Goal: Information Seeking & Learning: Learn about a topic

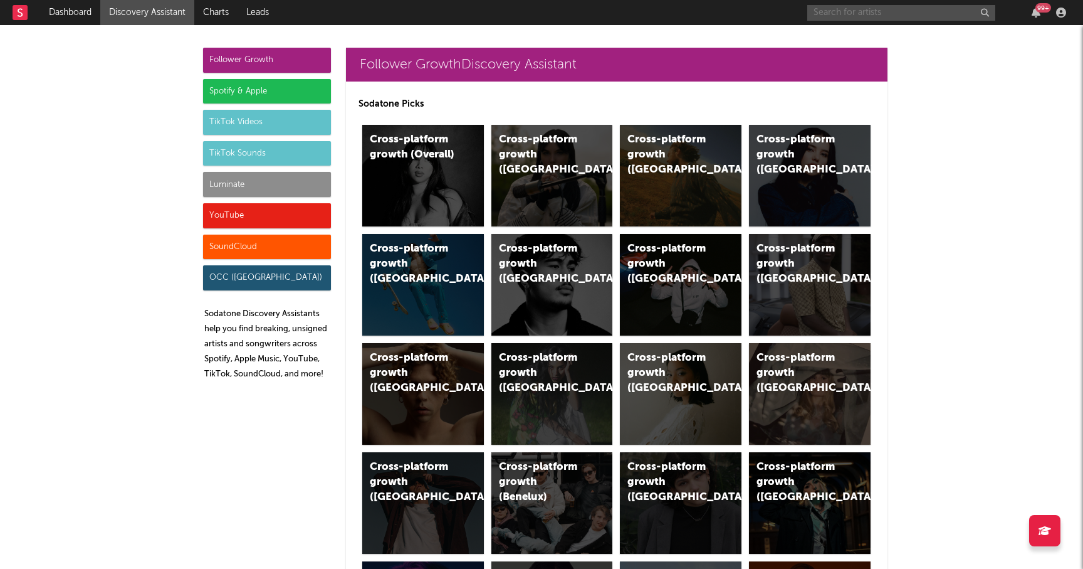
click at [902, 8] on input "text" at bounding box center [901, 13] width 188 height 16
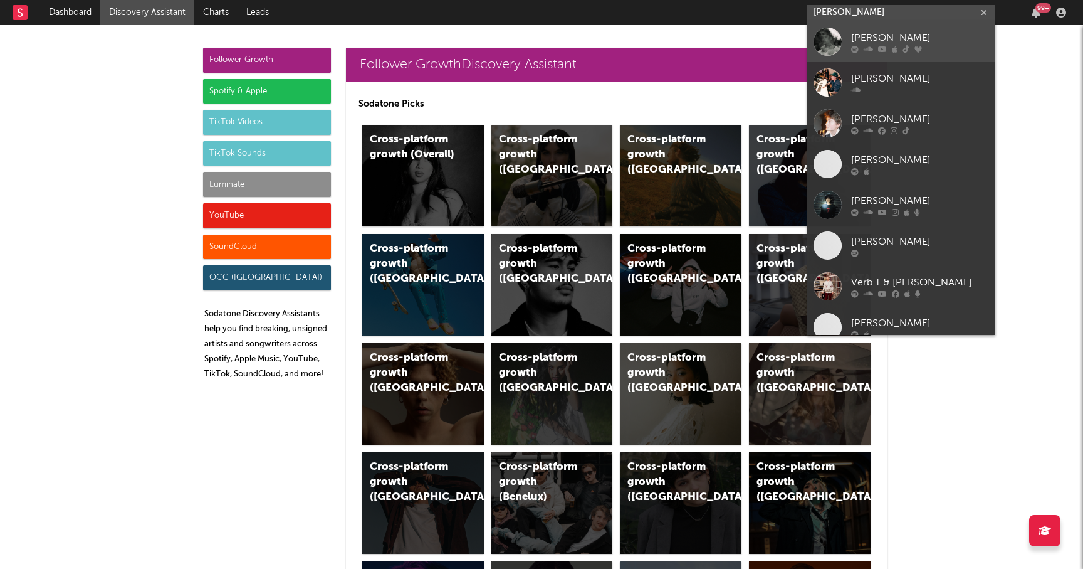
type input "[PERSON_NAME]"
click at [874, 39] on div "[PERSON_NAME]" at bounding box center [920, 37] width 138 height 15
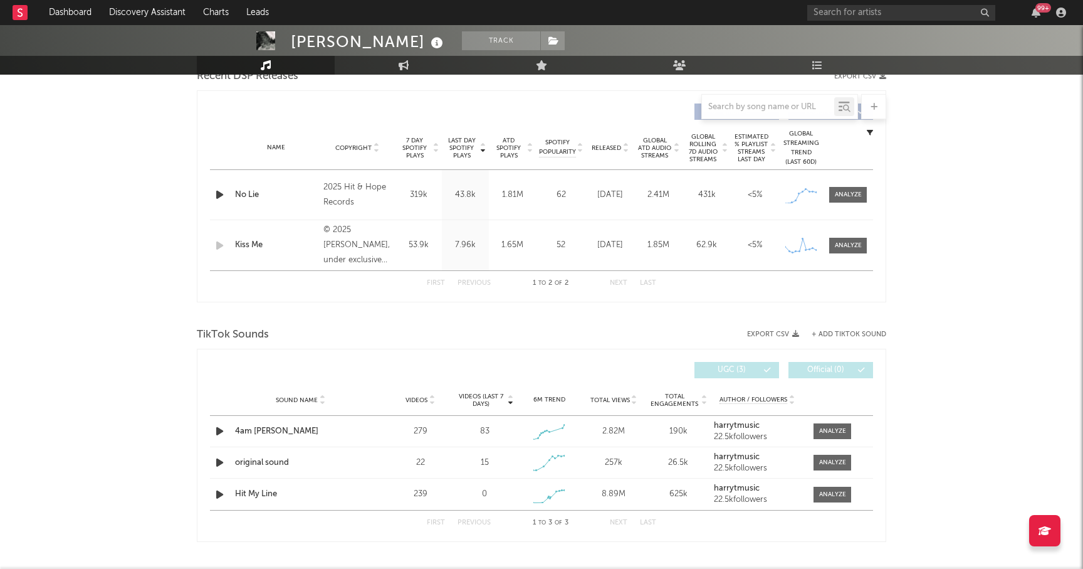
scroll to position [456, 0]
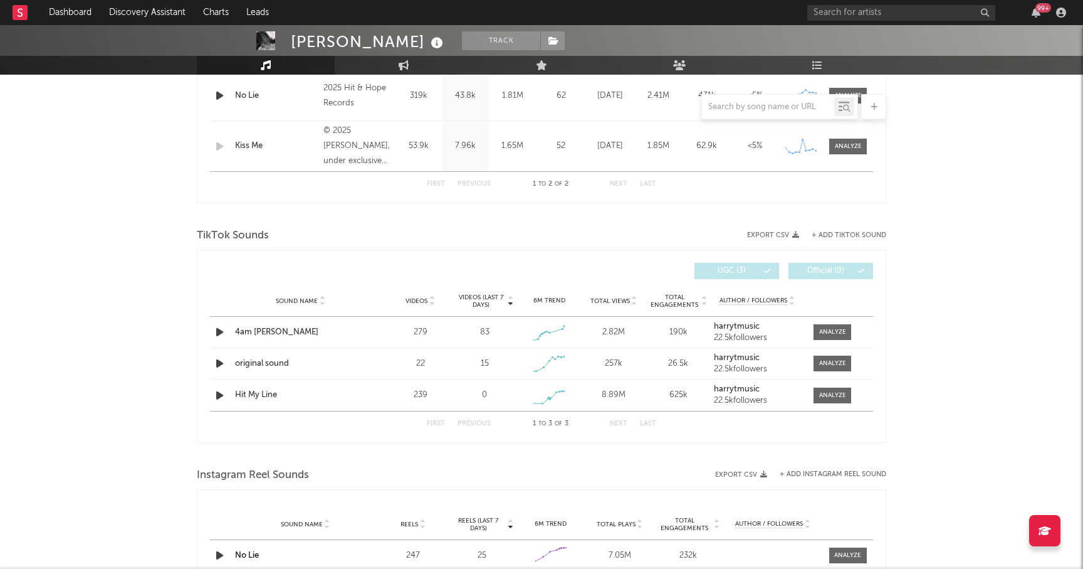
select select "1w"
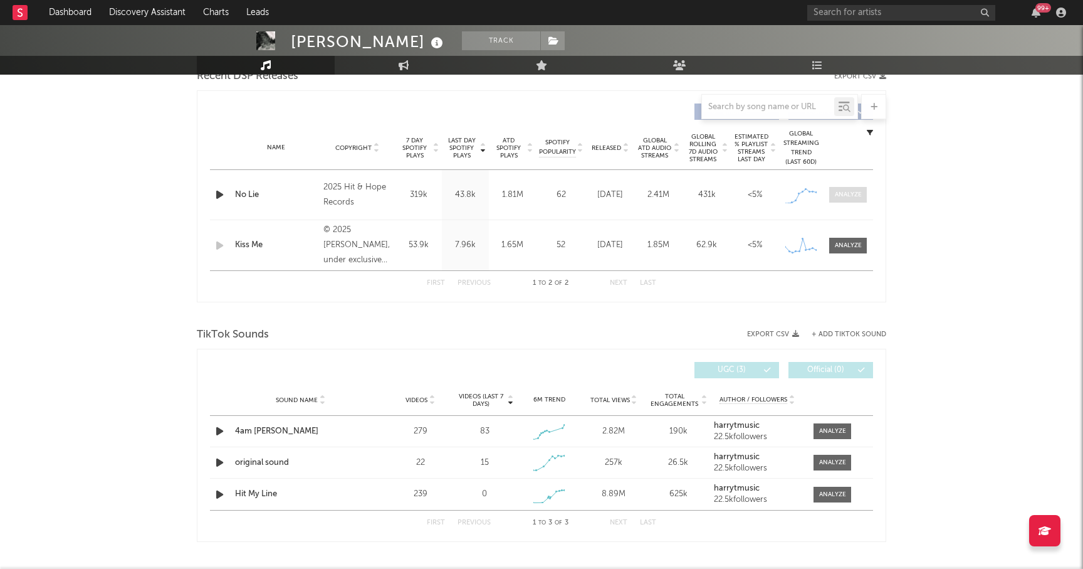
click at [847, 191] on div at bounding box center [848, 194] width 27 height 9
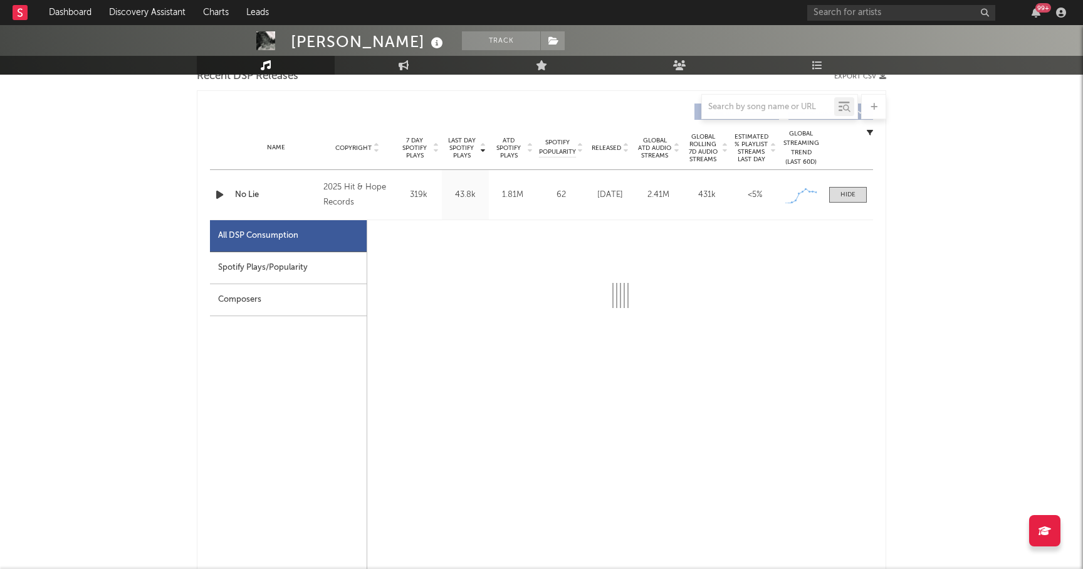
click at [333, 259] on div "Spotify Plays/Popularity" at bounding box center [288, 268] width 157 height 32
select select "1w"
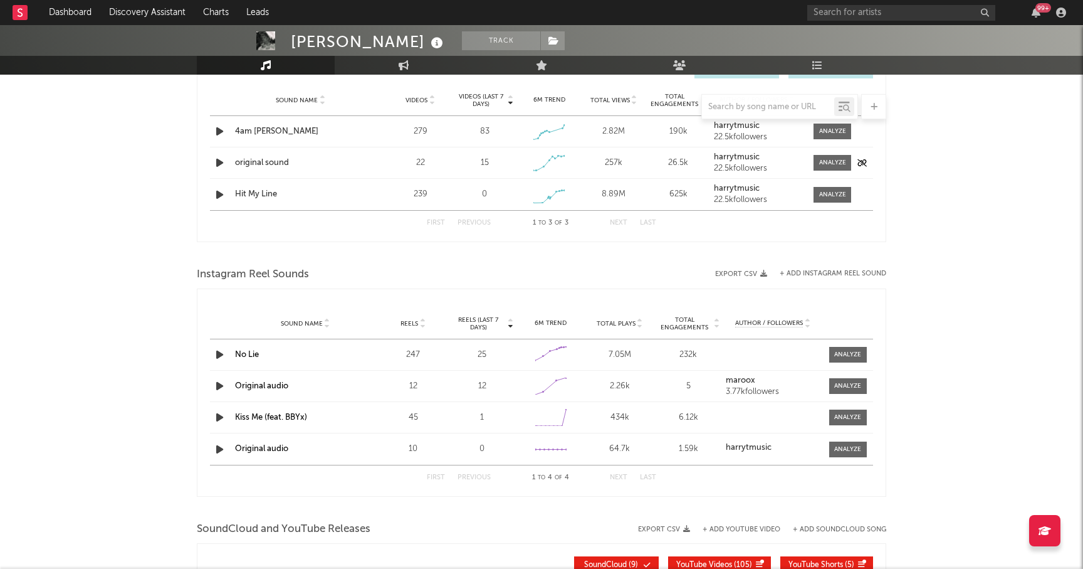
scroll to position [1364, 0]
